Goal: Task Accomplishment & Management: Manage account settings

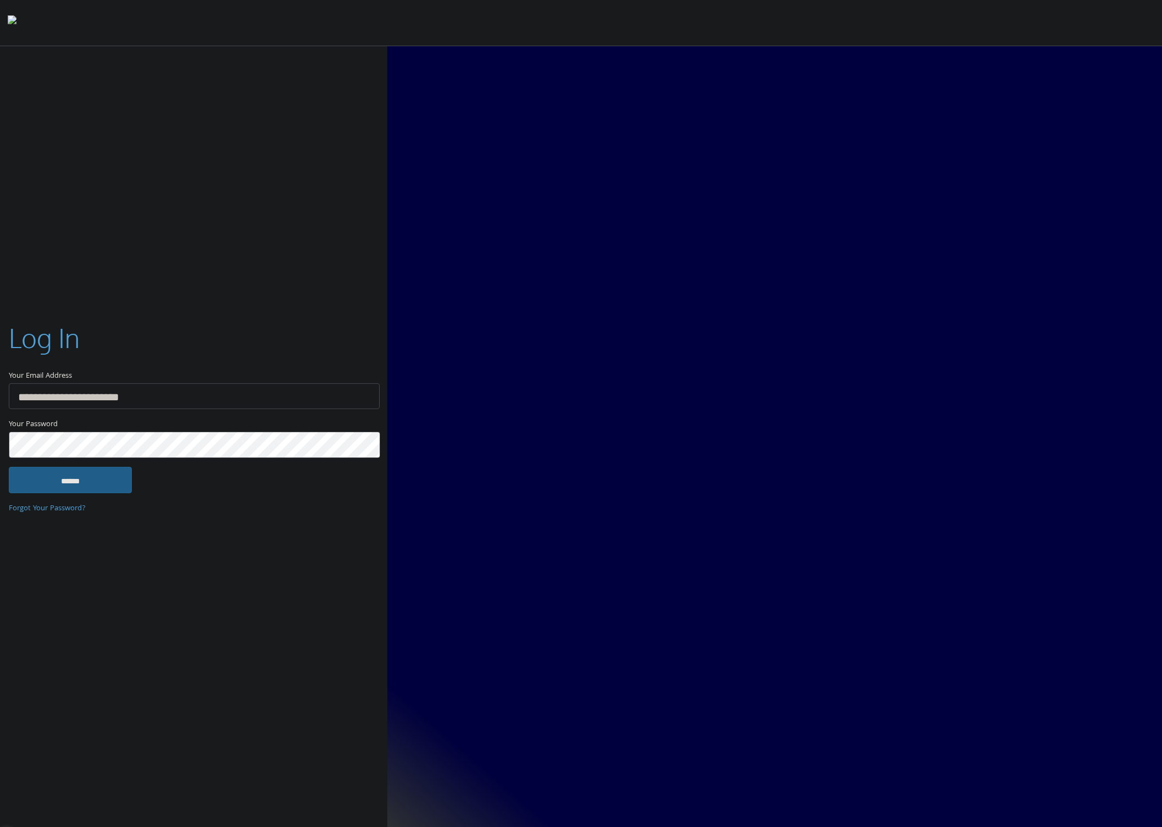
click at [67, 490] on input "******" at bounding box center [70, 480] width 123 height 26
type input "**********"
click at [75, 489] on input "******" at bounding box center [70, 480] width 123 height 26
